Goal: Transaction & Acquisition: Purchase product/service

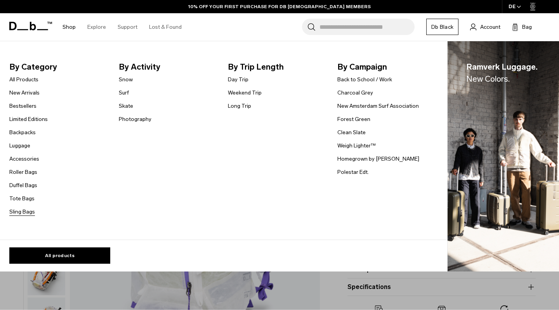
click at [26, 209] on link "Sling Bags" at bounding box center [22, 211] width 26 height 8
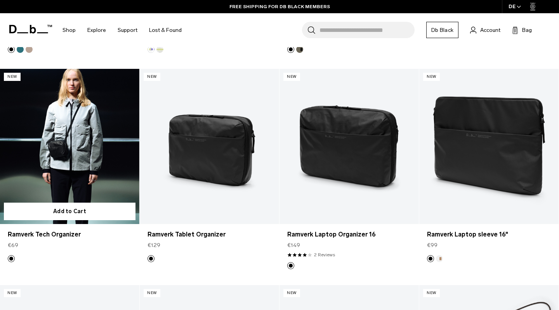
scroll to position [779, 0]
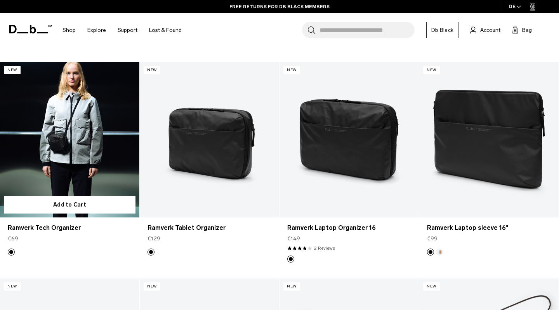
click at [102, 133] on link "Ramverk Tech Organizer" at bounding box center [69, 139] width 139 height 155
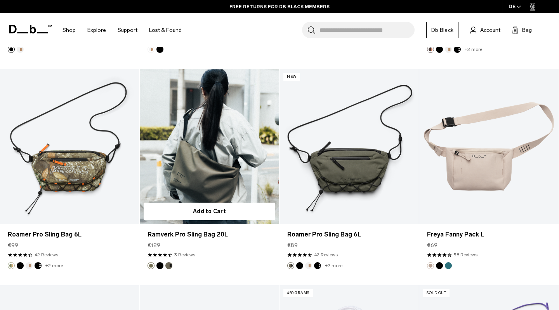
scroll to position [1212, 0]
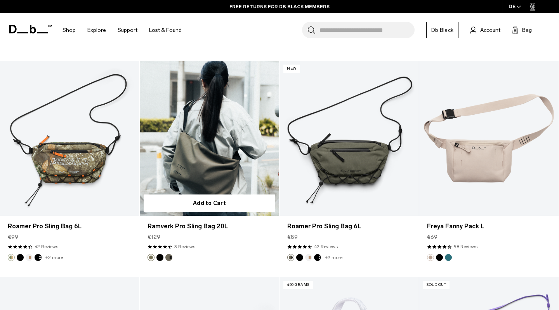
click at [160, 255] on button "Black Out" at bounding box center [160, 257] width 7 height 7
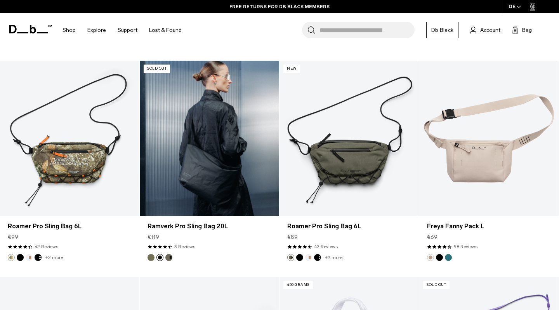
click at [168, 260] on img "Forest Green" at bounding box center [169, 257] width 9 height 9
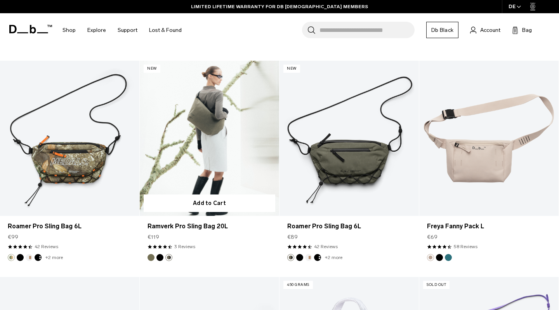
click at [153, 257] on button "Mash Green" at bounding box center [151, 257] width 7 height 7
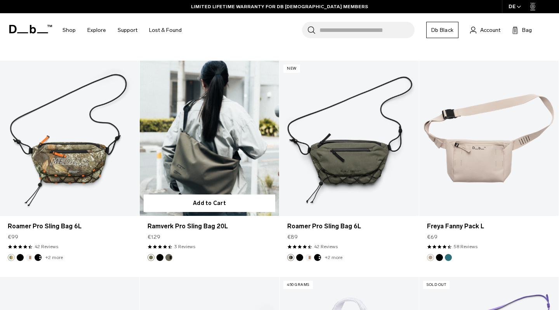
click at [186, 146] on link "Ramverk Pro Sling Bag 20L Mash Green" at bounding box center [209, 138] width 139 height 155
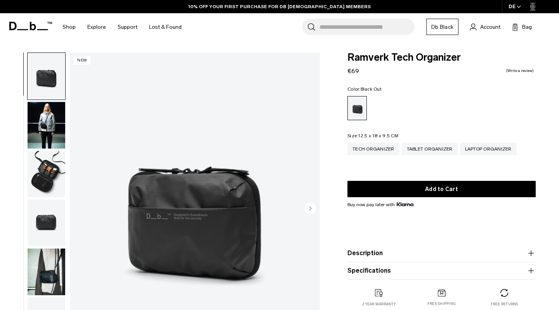
click at [41, 174] on img "button" at bounding box center [47, 174] width 38 height 47
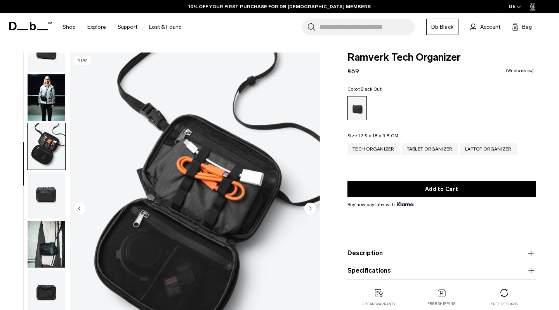
click at [46, 190] on img "button" at bounding box center [47, 195] width 38 height 47
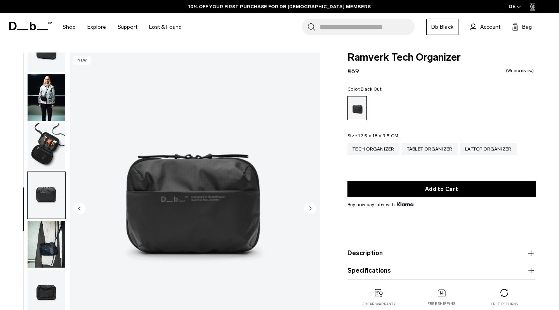
click at [45, 222] on img "button" at bounding box center [47, 244] width 38 height 47
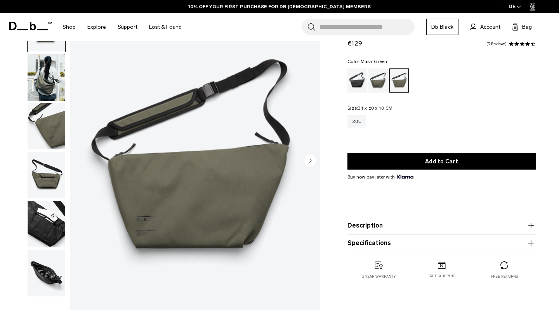
scroll to position [49, 0]
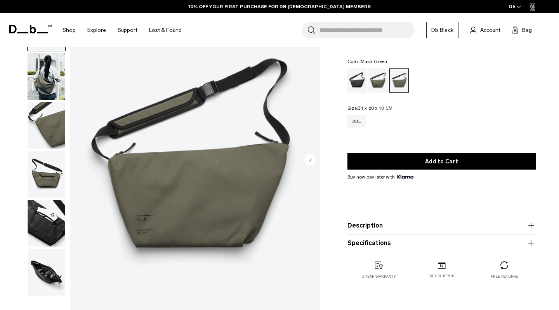
click at [313, 159] on circle "Next slide" at bounding box center [311, 159] width 12 height 12
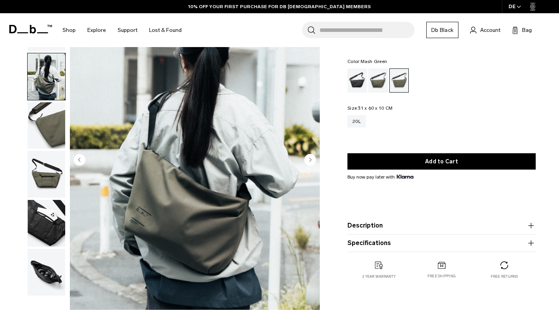
click at [313, 159] on circle "Next slide" at bounding box center [311, 159] width 12 height 12
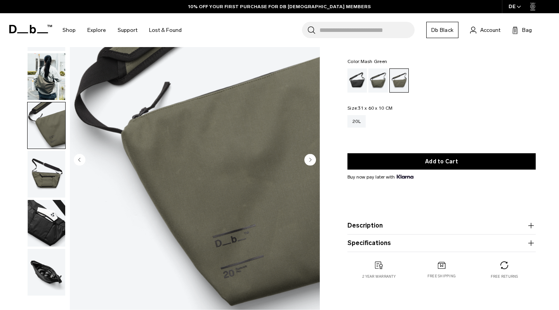
click at [313, 159] on circle "Next slide" at bounding box center [311, 159] width 12 height 12
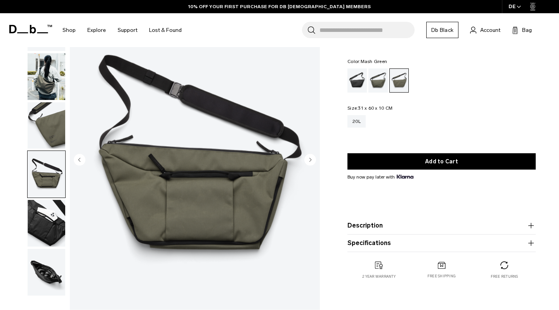
click at [313, 159] on circle "Next slide" at bounding box center [311, 159] width 12 height 12
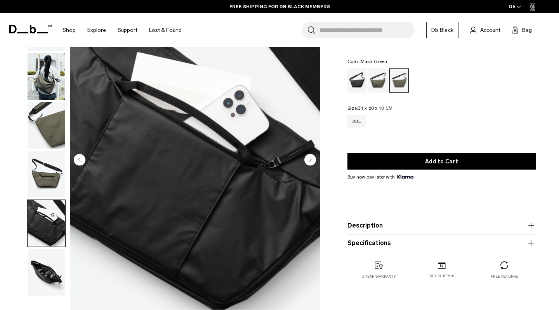
click at [313, 159] on circle "Next slide" at bounding box center [311, 159] width 12 height 12
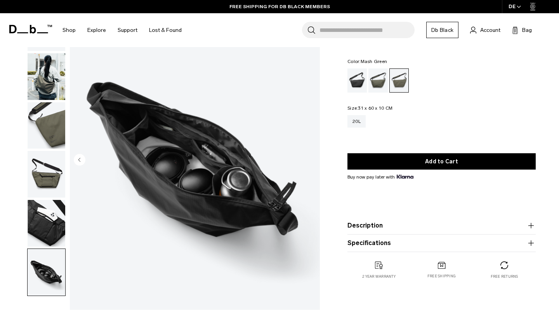
click at [313, 159] on img "6 / 6" at bounding box center [195, 160] width 250 height 312
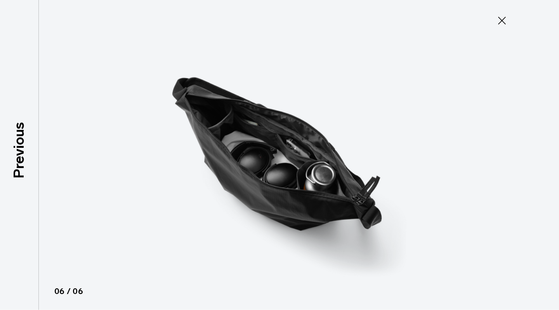
click at [499, 26] on icon at bounding box center [502, 20] width 12 height 12
